Goal: Transaction & Acquisition: Obtain resource

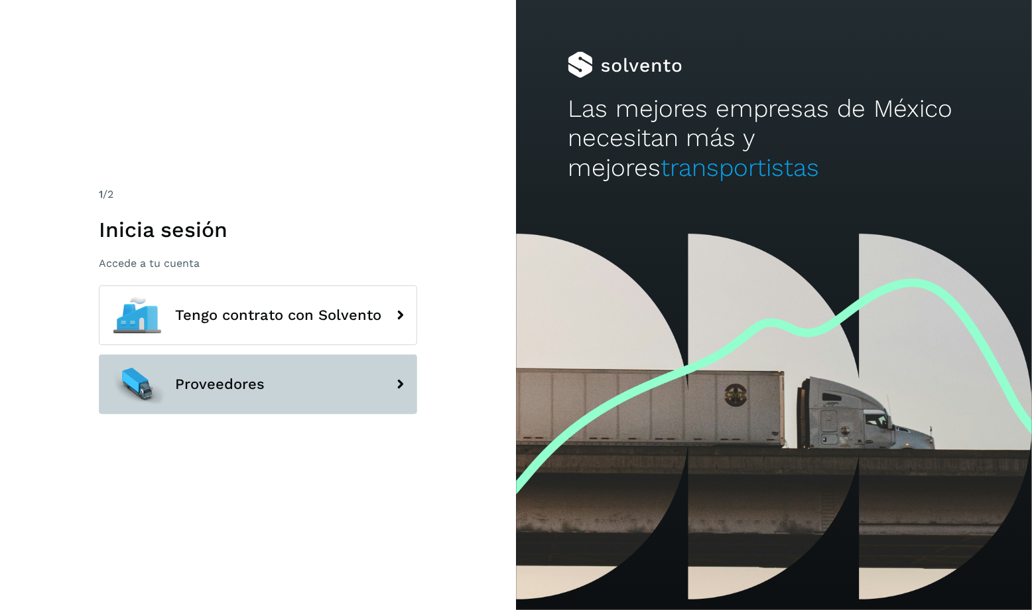
click at [322, 373] on button "Proveedores" at bounding box center [258, 384] width 318 height 60
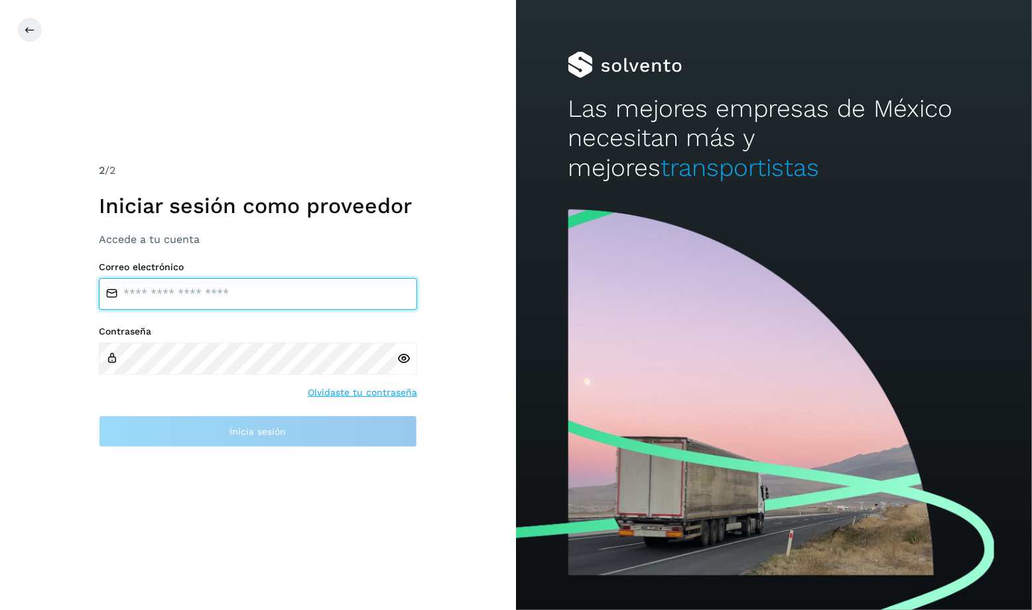
type input "**********"
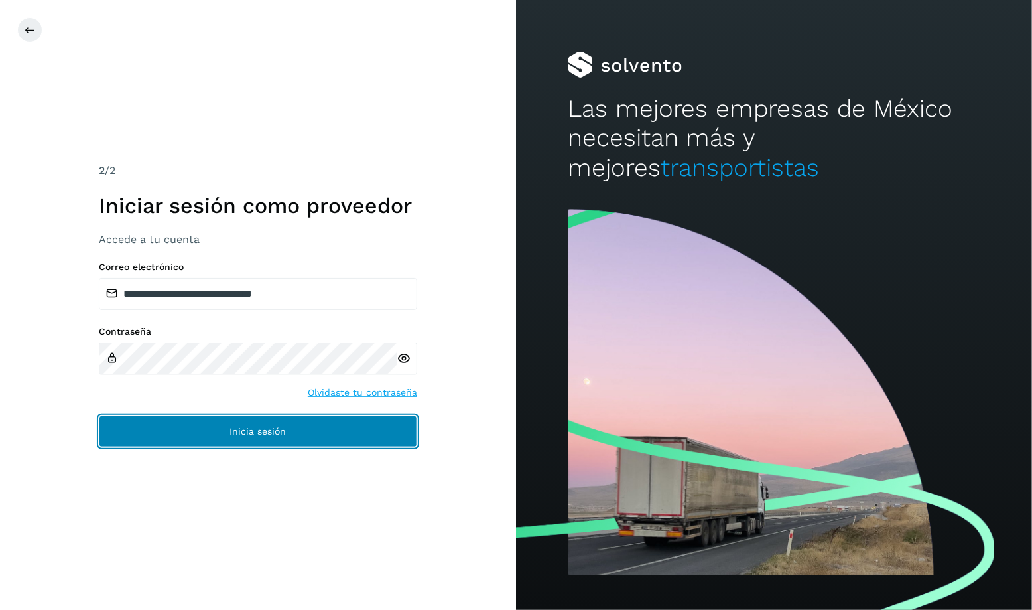
click at [251, 442] on button "Inicia sesión" at bounding box center [258, 431] width 318 height 32
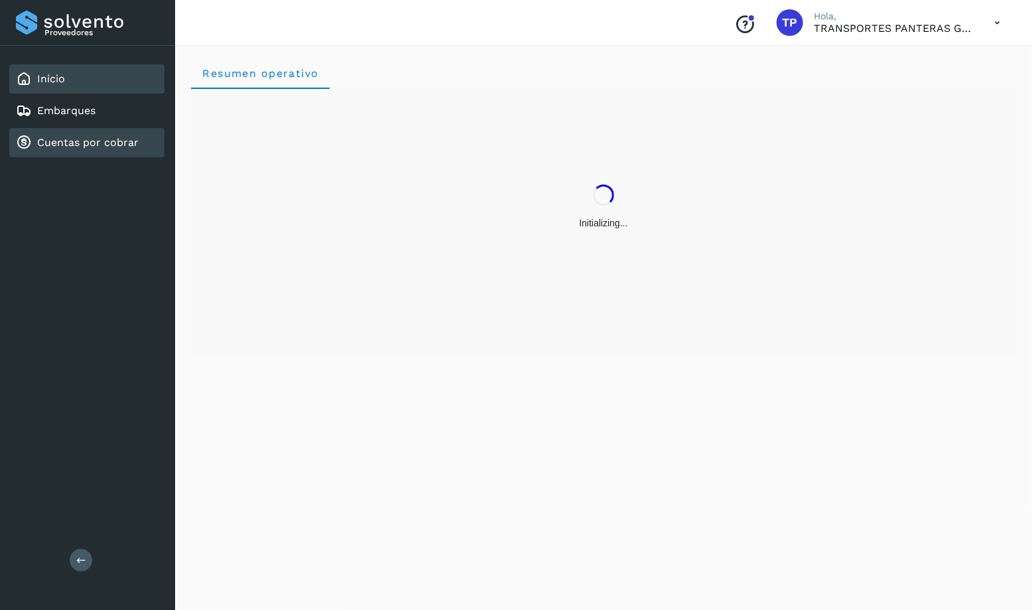
click at [109, 149] on div "Cuentas por cobrar" at bounding box center [77, 143] width 123 height 16
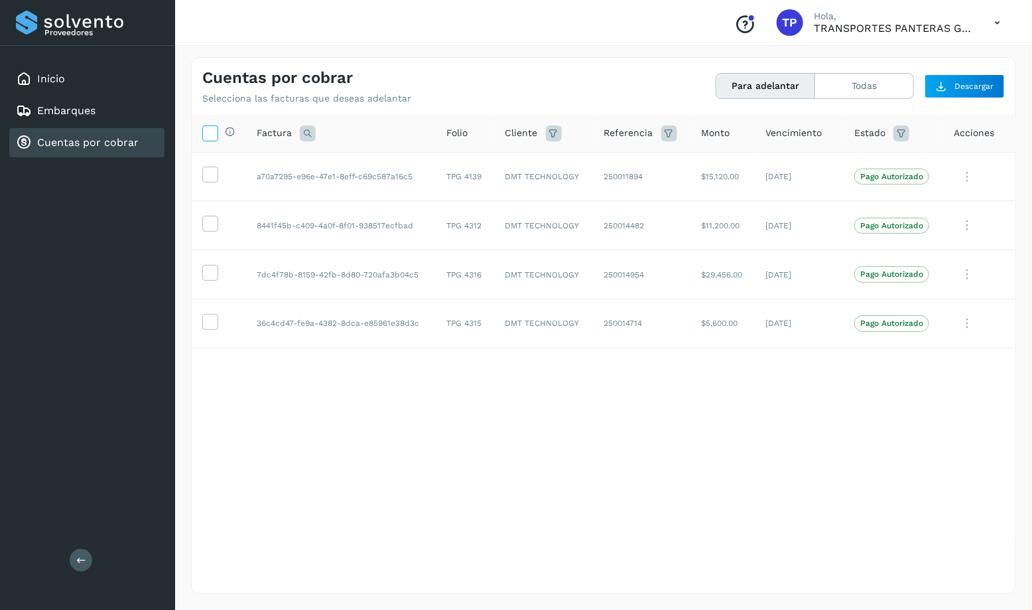
click at [210, 133] on icon at bounding box center [210, 132] width 14 height 14
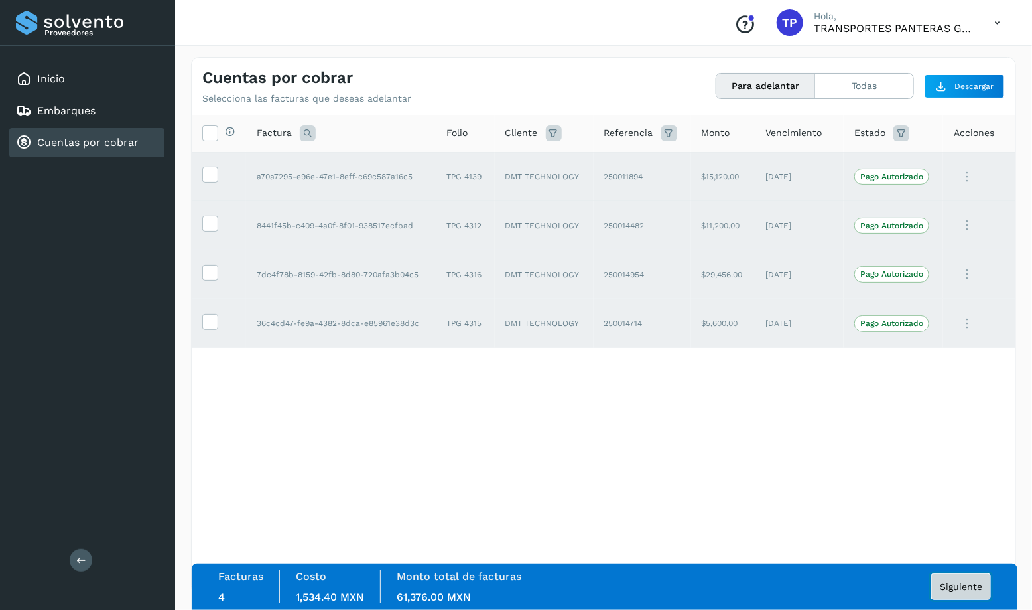
click at [953, 576] on button "Siguiente" at bounding box center [961, 586] width 60 height 27
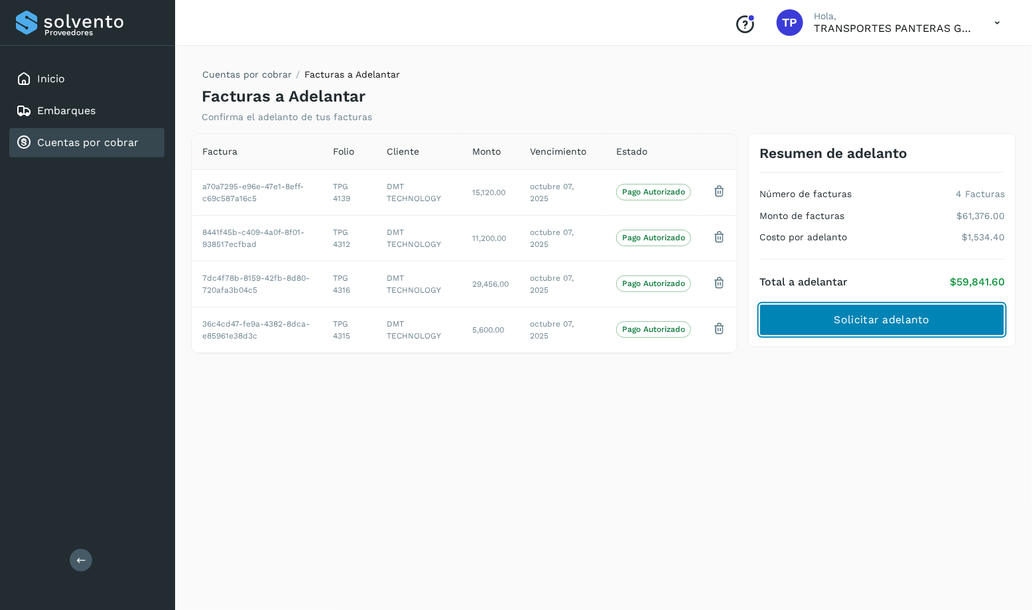
click at [956, 317] on button "Solicitar adelanto" at bounding box center [882, 320] width 245 height 32
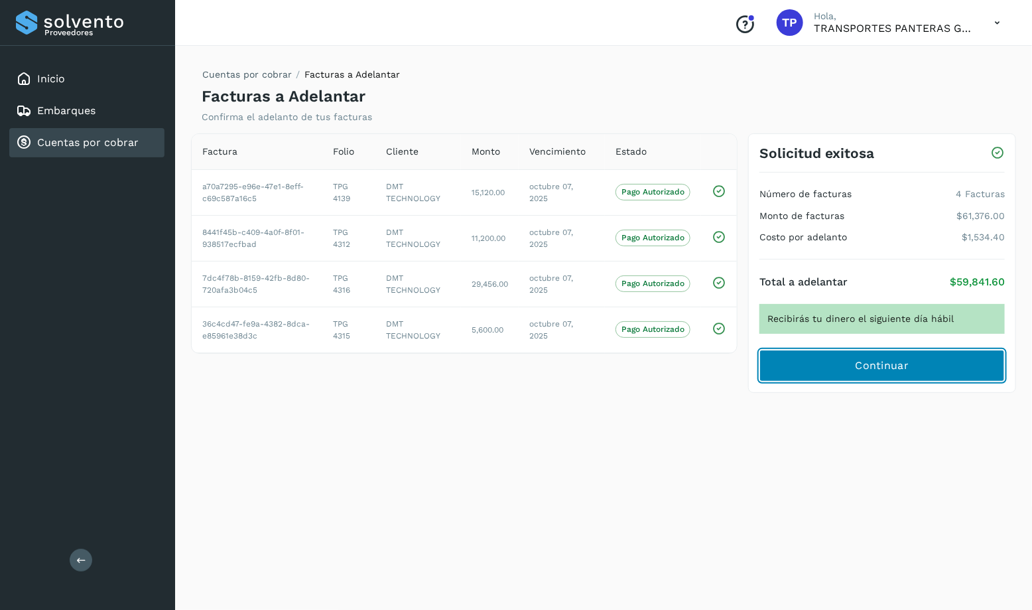
click at [935, 355] on button "Continuar" at bounding box center [882, 366] width 245 height 32
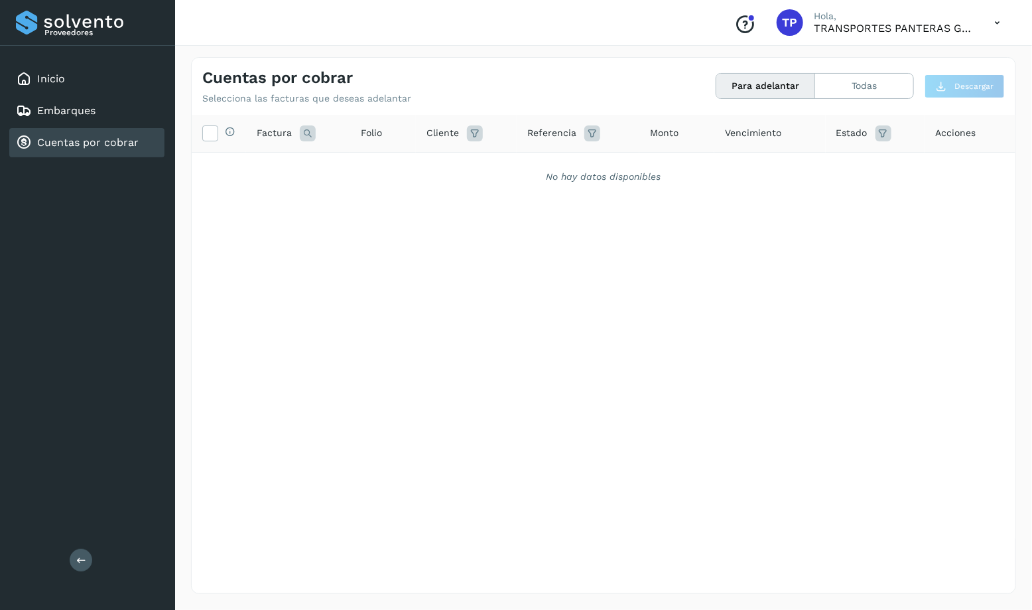
click at [88, 154] on div "Cuentas por cobrar" at bounding box center [86, 142] width 155 height 29
click at [858, 82] on button "Todas" at bounding box center [864, 86] width 98 height 25
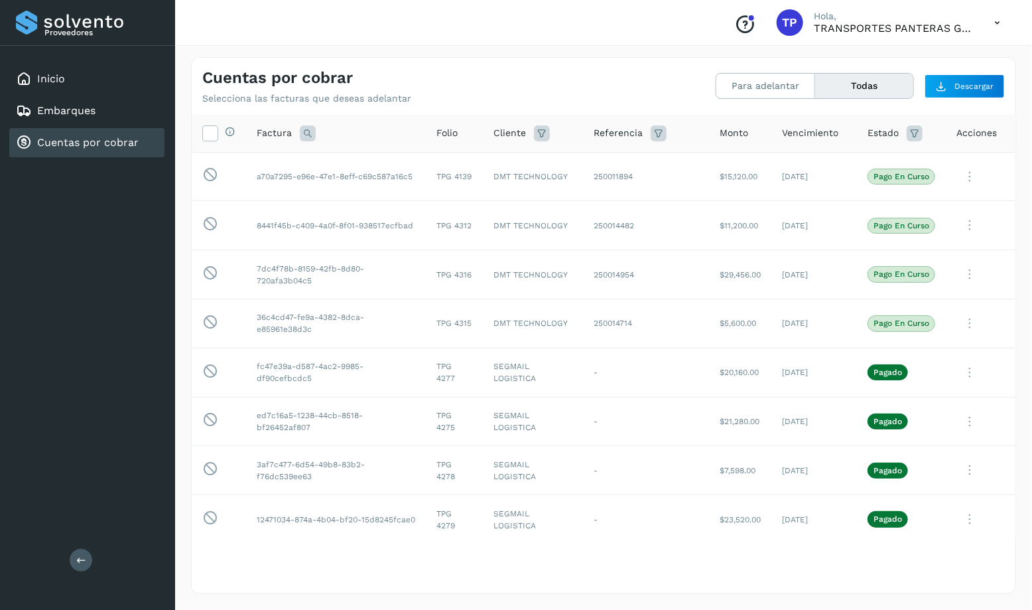
click at [746, 25] on icon "Conoce nuestros beneficios" at bounding box center [744, 24] width 21 height 21
click at [828, 27] on p "TRANSPORTES PANTERAS GAPO S.A. DE C.V." at bounding box center [893, 28] width 159 height 13
click at [88, 147] on link "Cuentas por cobrar" at bounding box center [87, 142] width 101 height 13
click at [765, 86] on button "Para adelantar" at bounding box center [765, 86] width 99 height 25
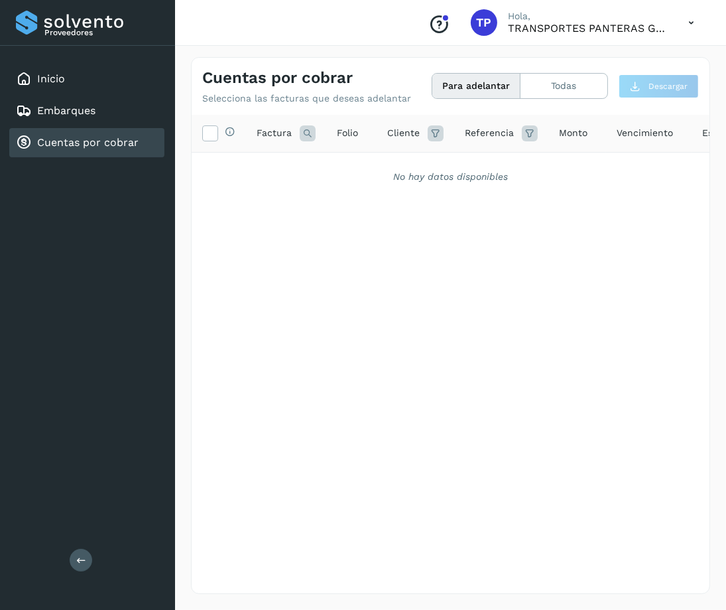
click at [444, 345] on div "Selecciona todas las facturas disponibles para adelanto Factura Folio Cliente R…" at bounding box center [451, 327] width 518 height 424
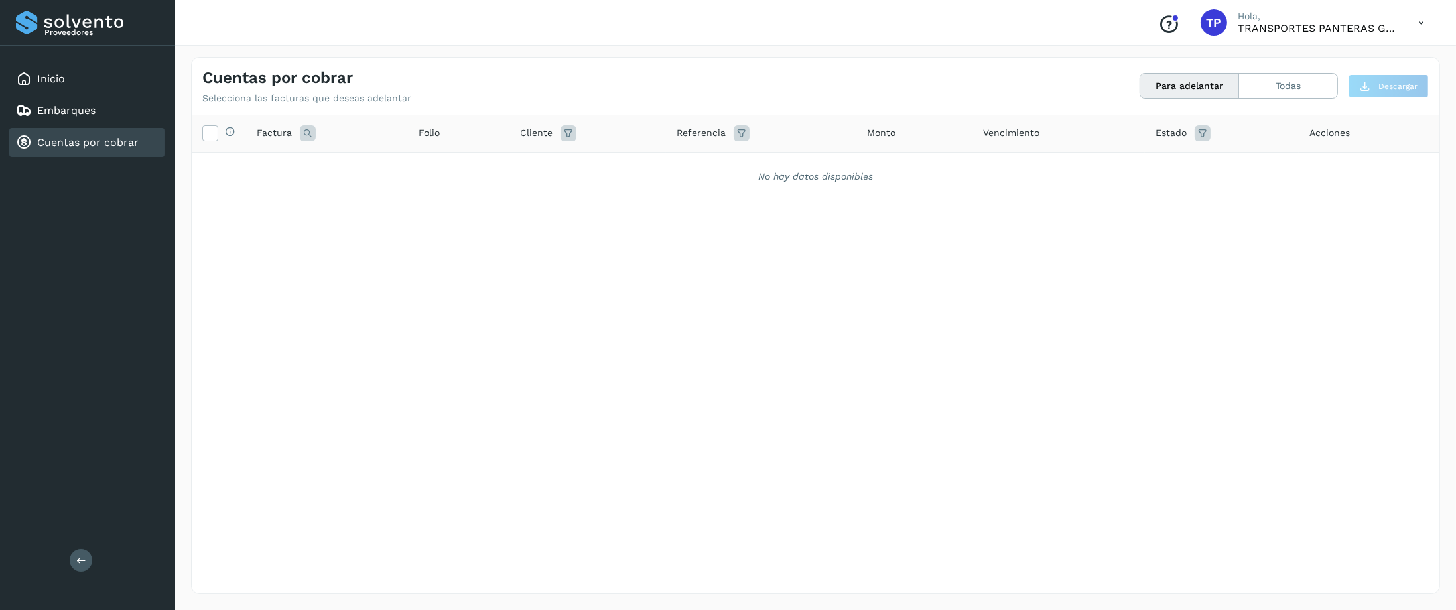
click at [1032, 13] on icon at bounding box center [1421, 22] width 27 height 27
click at [133, 77] on div "Inicio" at bounding box center [86, 78] width 155 height 29
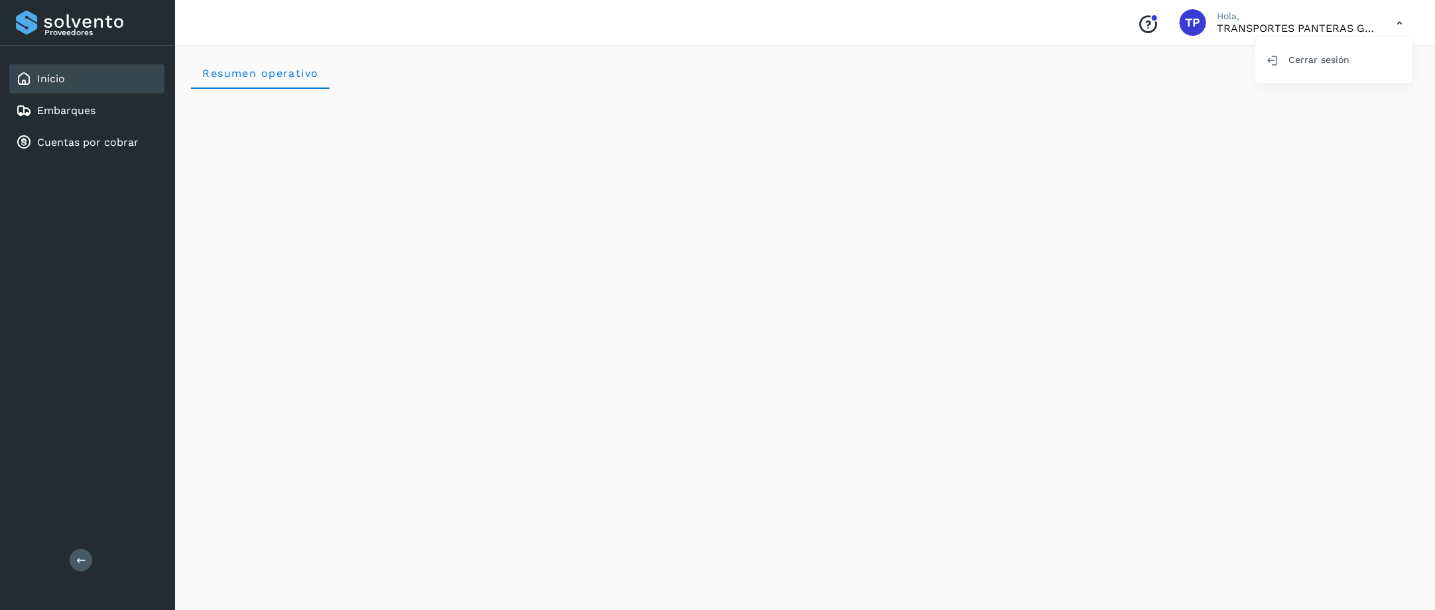
click at [545, 192] on div at bounding box center [717, 305] width 1435 height 610
click at [79, 111] on link "Embarques" at bounding box center [66, 110] width 58 height 13
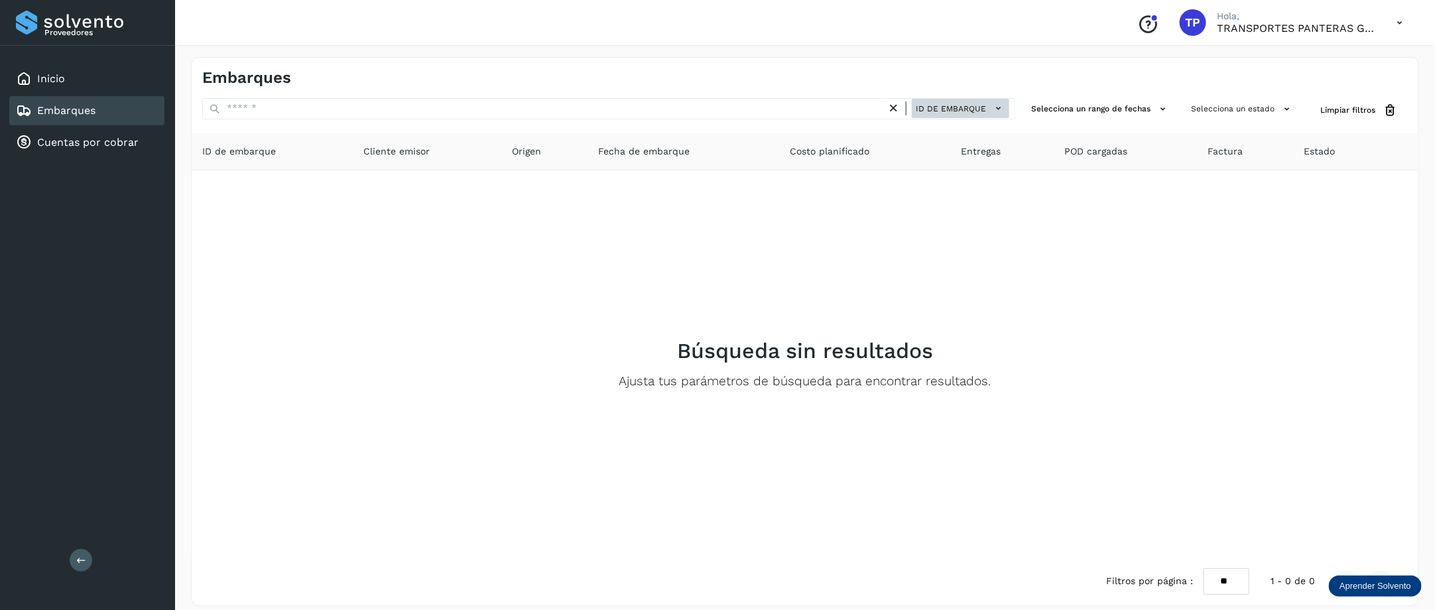
click at [974, 109] on span "ID de embarque" at bounding box center [951, 109] width 70 height 12
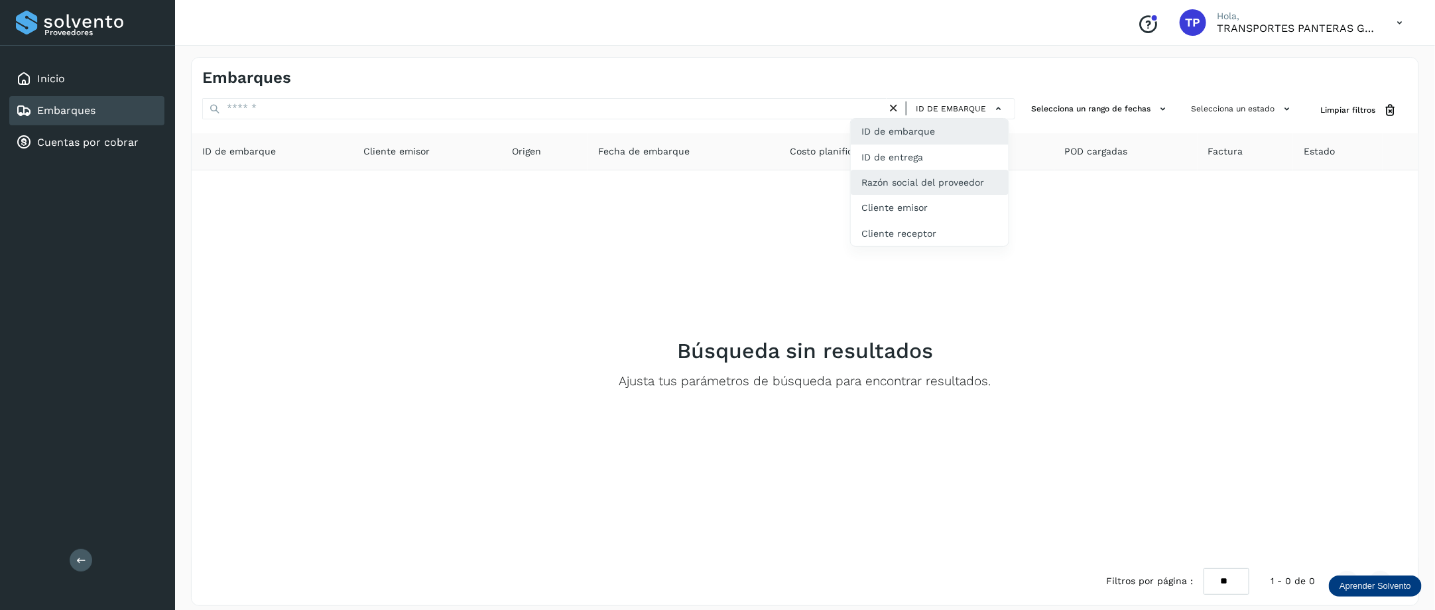
click at [945, 190] on div "Razón social del proveedor" at bounding box center [930, 182] width 158 height 25
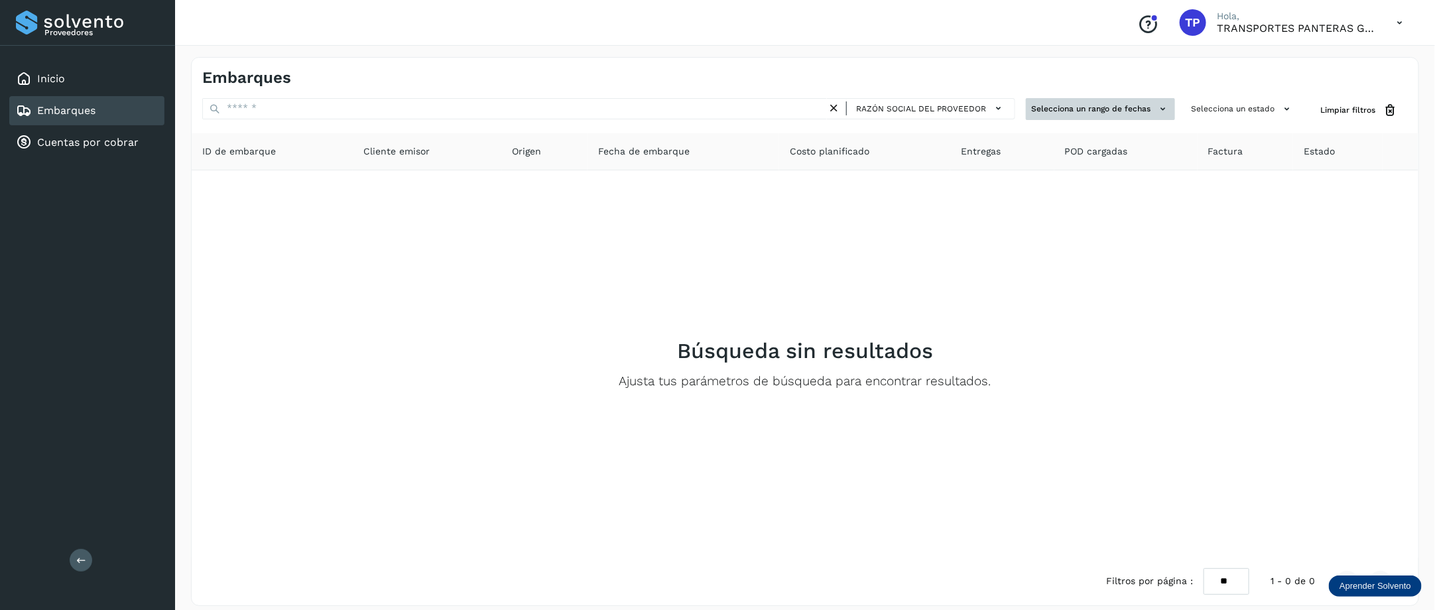
click at [1032, 107] on icon at bounding box center [1163, 109] width 14 height 14
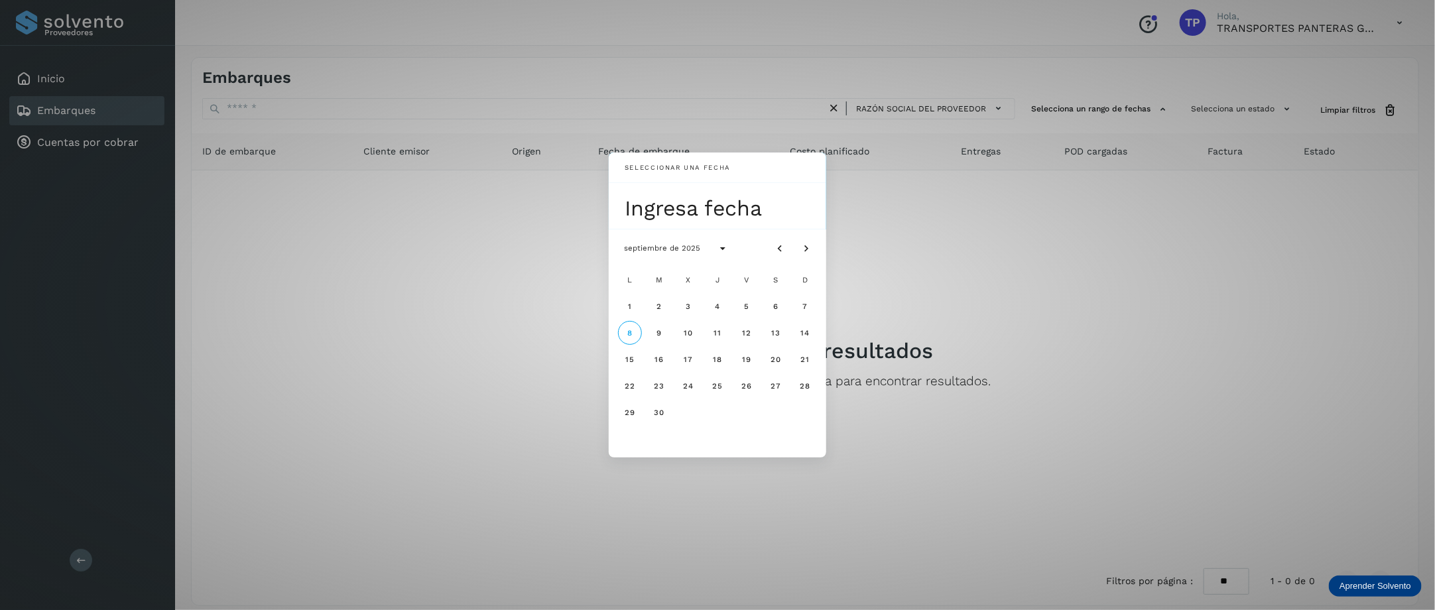
click at [1032, 107] on div "Seleccionar una fecha Ingresa fecha septiembre de 2025 L M X J V S D 1 2 3 4 5 …" at bounding box center [717, 305] width 1435 height 610
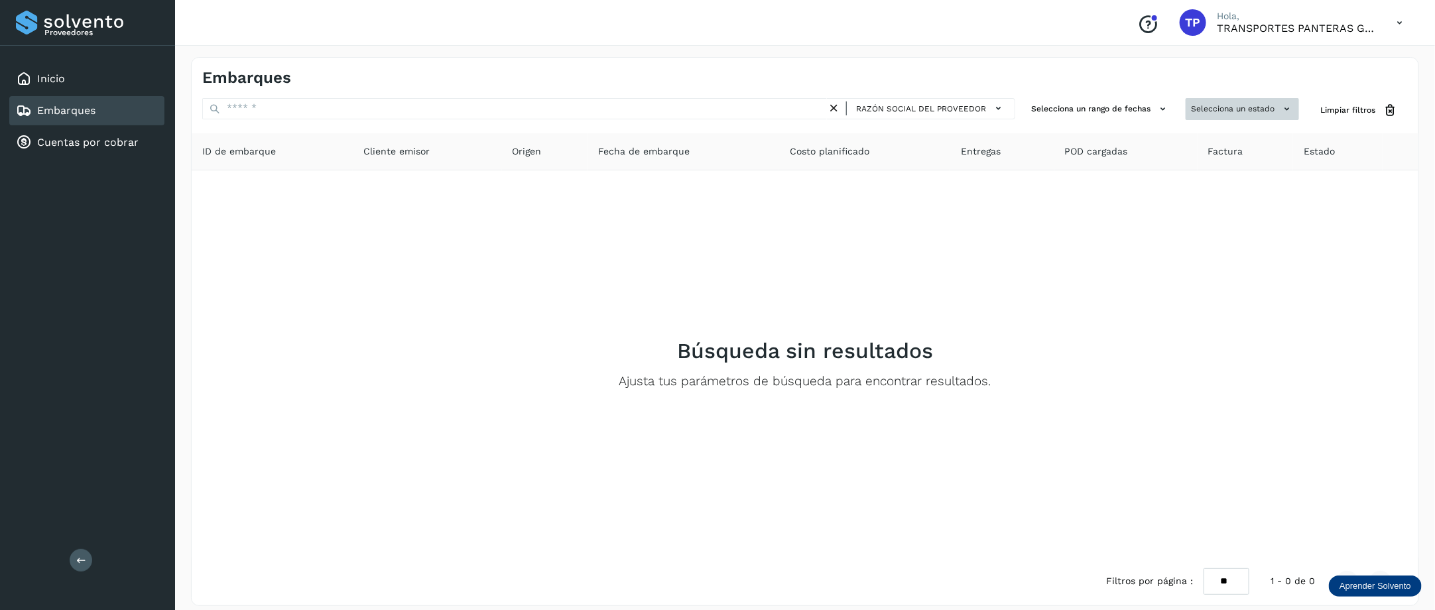
click at [1032, 102] on button "Selecciona un estado" at bounding box center [1242, 109] width 113 height 22
click at [1032, 101] on div at bounding box center [717, 305] width 1435 height 610
click at [67, 140] on link "Cuentas por cobrar" at bounding box center [87, 142] width 101 height 13
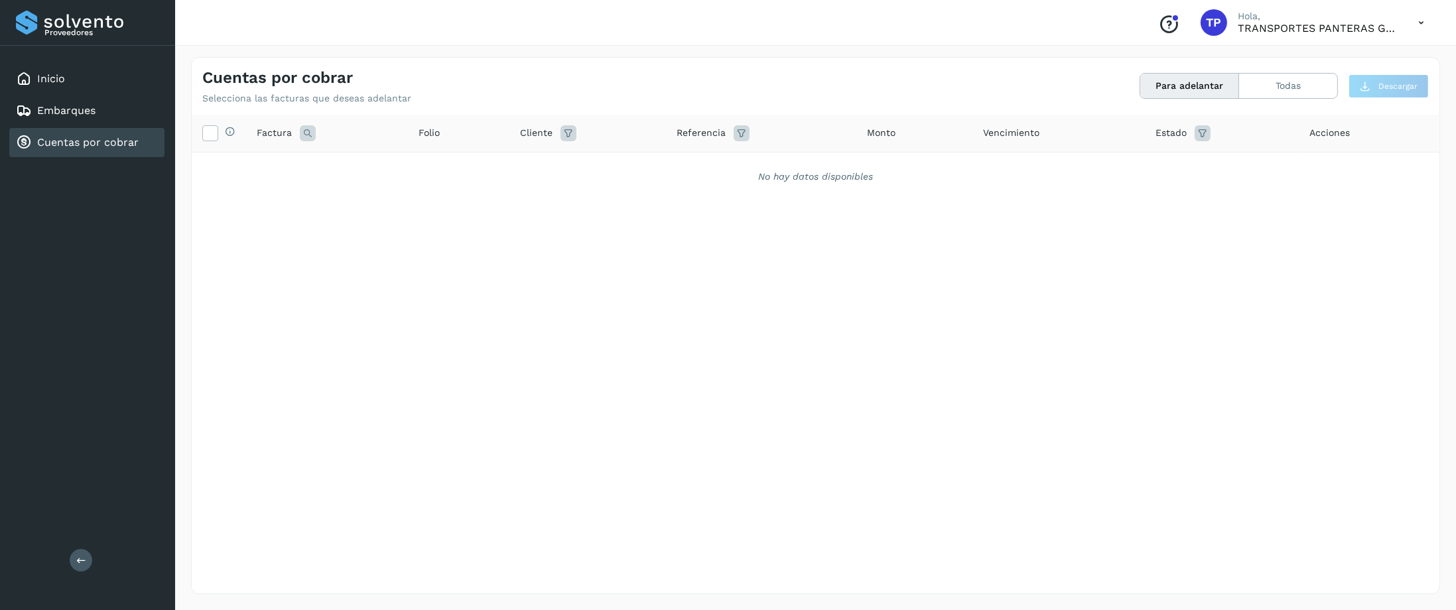
click at [738, 135] on icon at bounding box center [742, 133] width 16 height 16
click at [1032, 135] on icon at bounding box center [1203, 133] width 16 height 16
click at [1032, 415] on div "Selecciona todas las facturas disponibles para adelanto Factura Folio Cliente R…" at bounding box center [816, 327] width 1248 height 425
